Goal: Find specific page/section: Find specific page/section

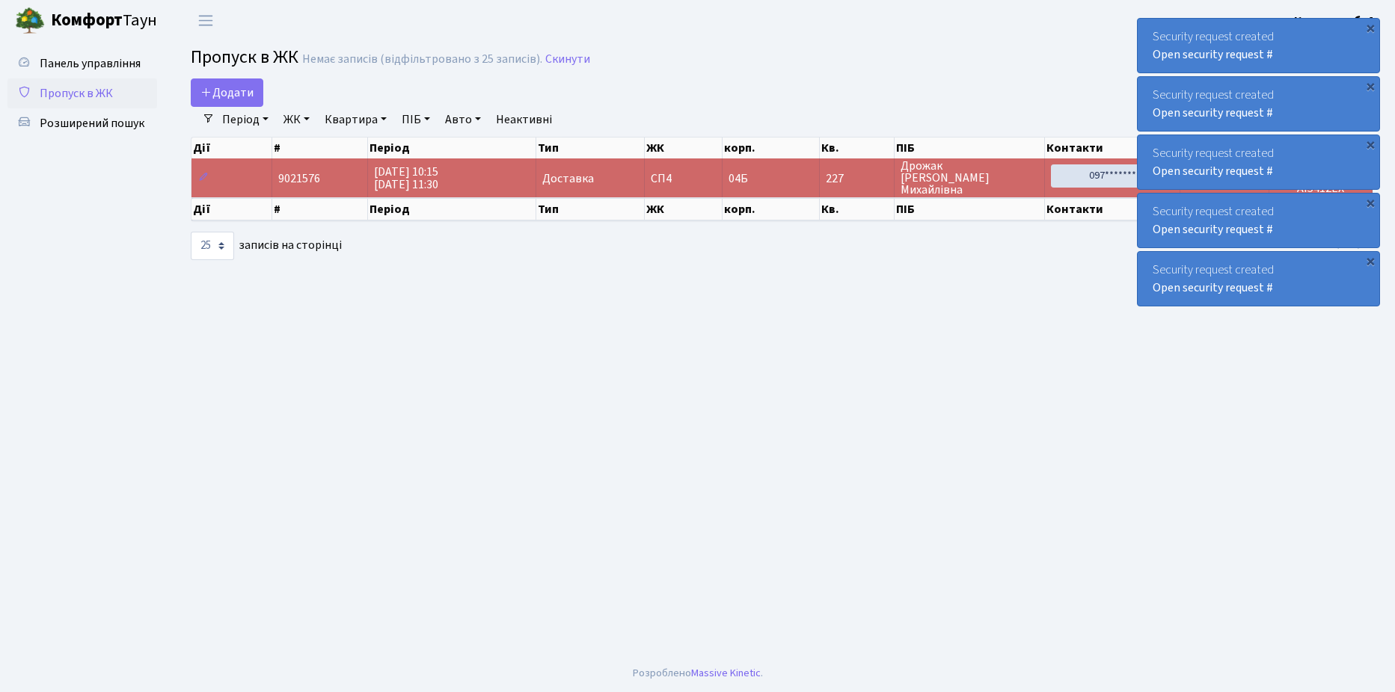
select select "25"
click at [80, 123] on span "Розширений пошук" at bounding box center [92, 123] width 105 height 16
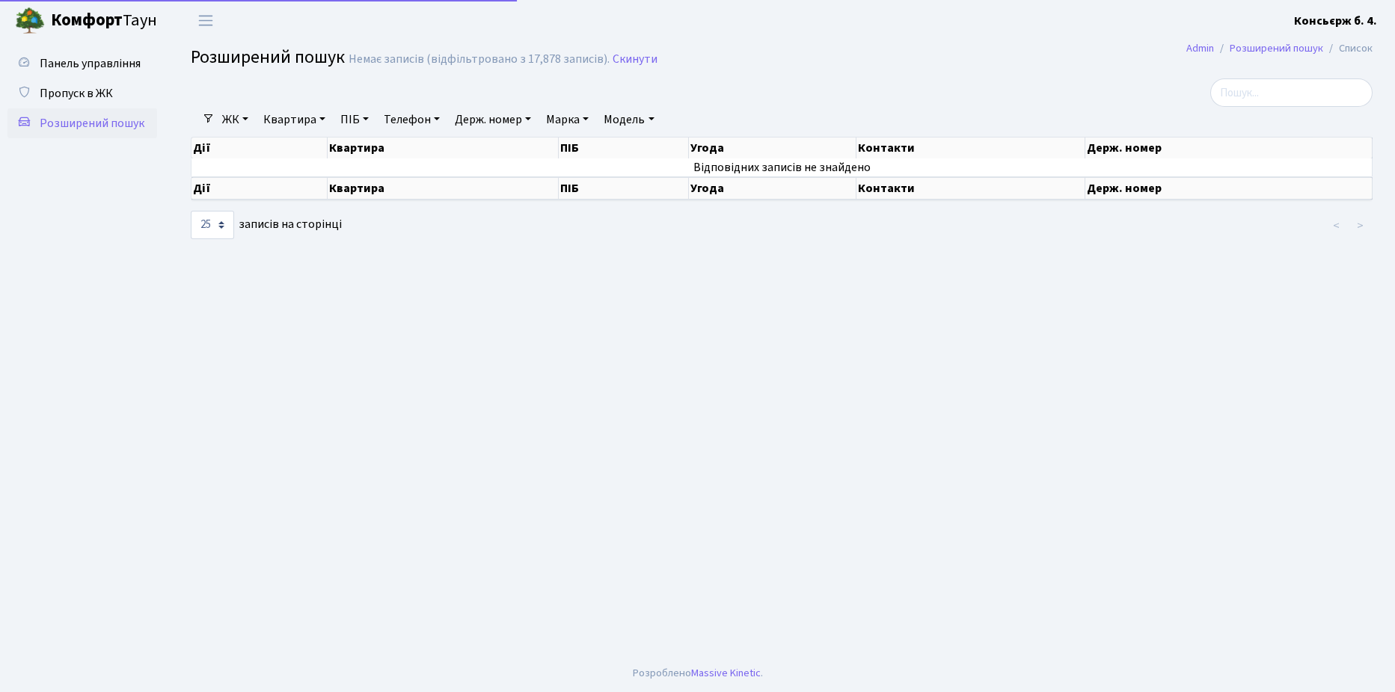
select select "25"
click at [85, 89] on span "Пропуск в ЖК" at bounding box center [76, 93] width 73 height 16
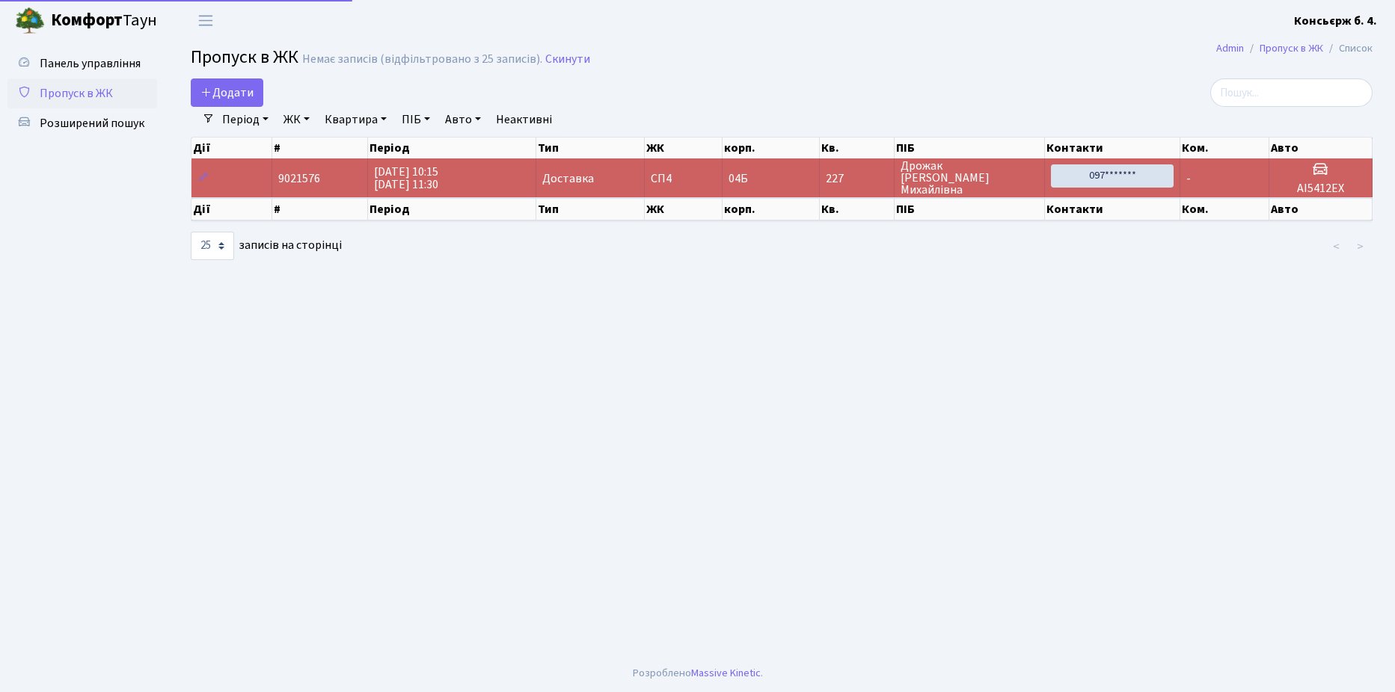
select select "25"
